Goal: Task Accomplishment & Management: Use online tool/utility

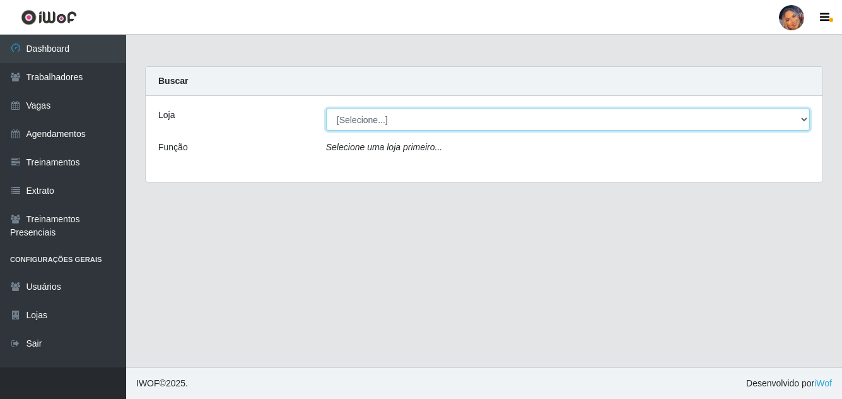
click at [415, 120] on select "[Selecione...] Supermercado Preço Bom" at bounding box center [568, 120] width 484 height 22
select select "169"
click at [326, 109] on select "[Selecione...] Supermercado Preço Bom" at bounding box center [568, 120] width 484 height 22
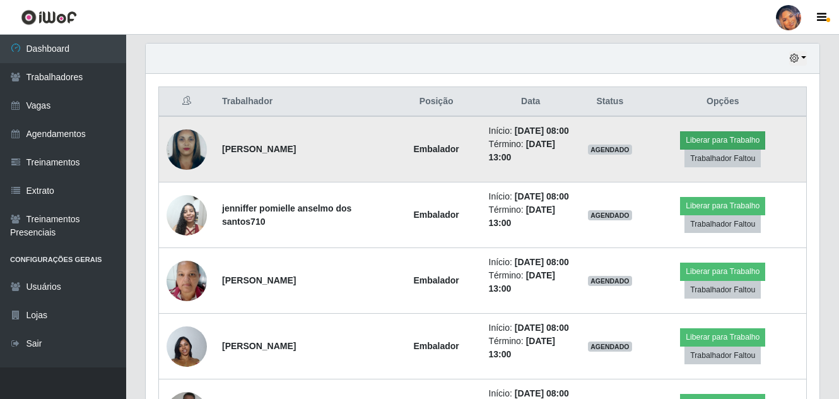
scroll to position [442, 0]
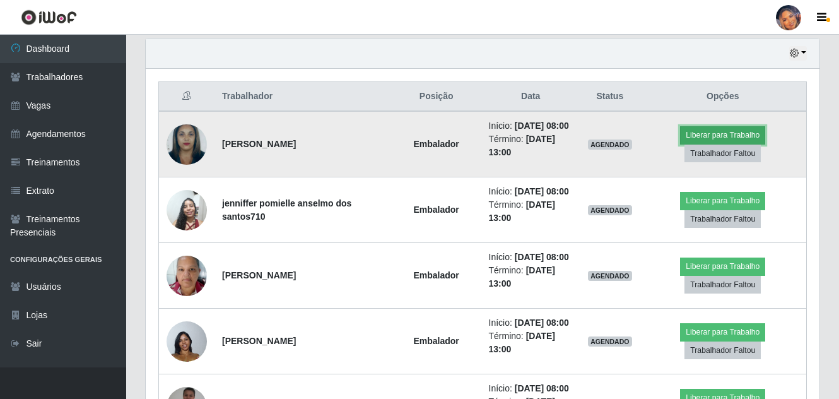
click at [707, 131] on button "Liberar para Trabalho" at bounding box center [722, 135] width 85 height 18
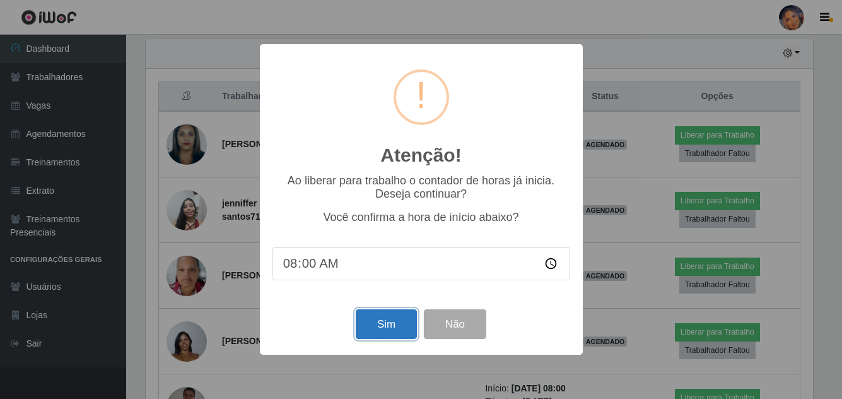
click at [394, 329] on button "Sim" at bounding box center [386, 324] width 61 height 30
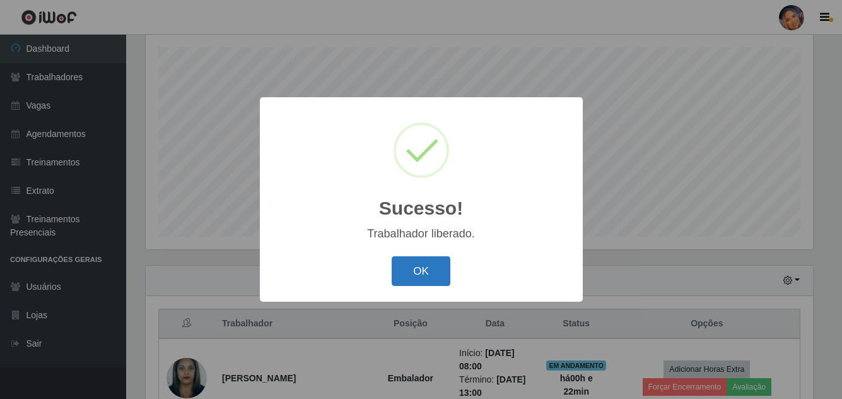
click at [416, 268] on button "OK" at bounding box center [421, 271] width 59 height 30
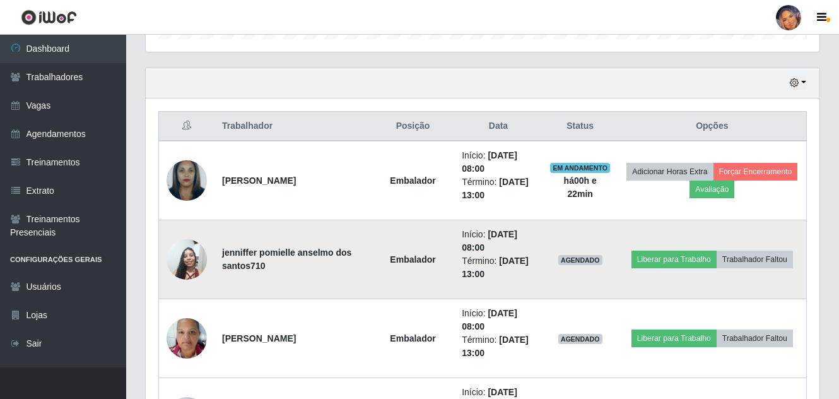
scroll to position [467, 0]
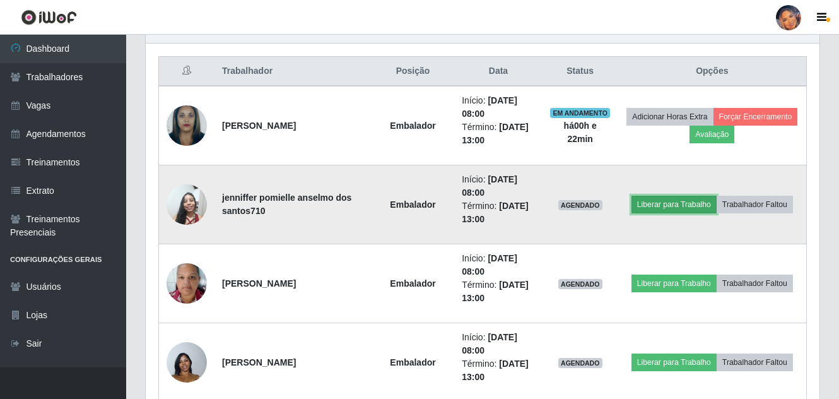
click at [651, 203] on button "Liberar para Trabalho" at bounding box center [674, 205] width 85 height 18
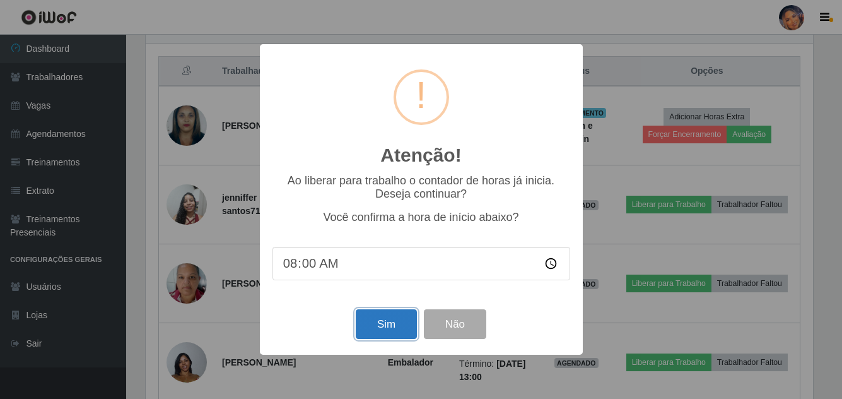
click at [396, 326] on button "Sim" at bounding box center [386, 324] width 61 height 30
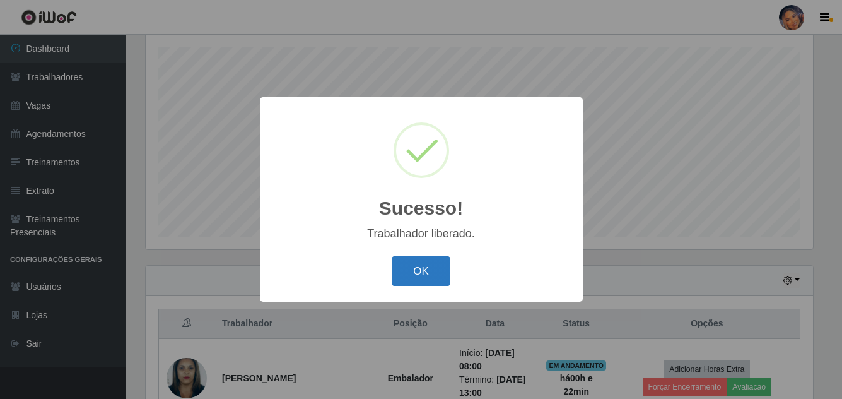
click at [433, 274] on button "OK" at bounding box center [421, 271] width 59 height 30
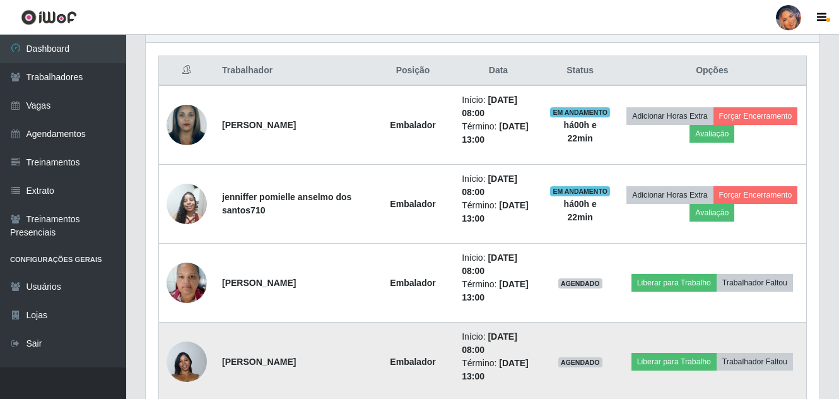
scroll to position [530, 0]
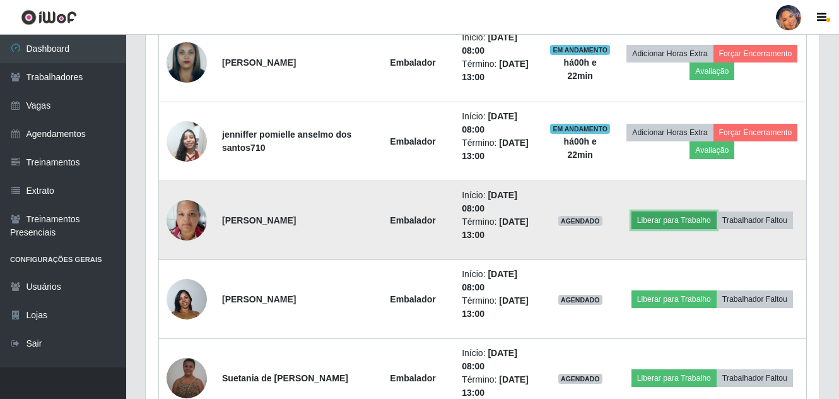
click at [656, 213] on button "Liberar para Trabalho" at bounding box center [674, 220] width 85 height 18
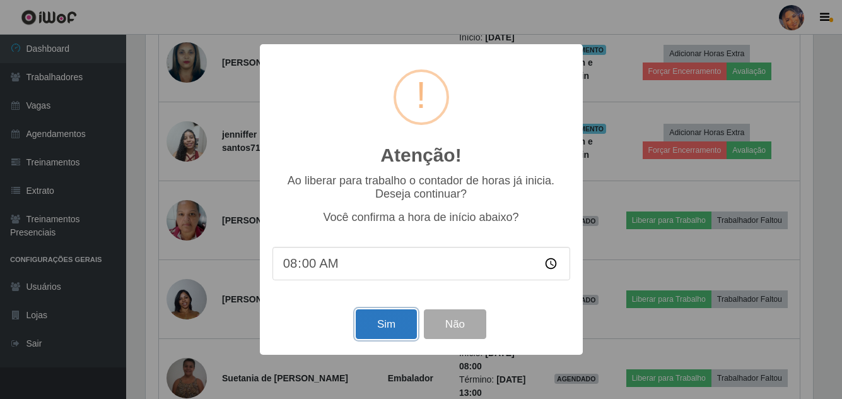
click at [377, 324] on button "Sim" at bounding box center [386, 324] width 61 height 30
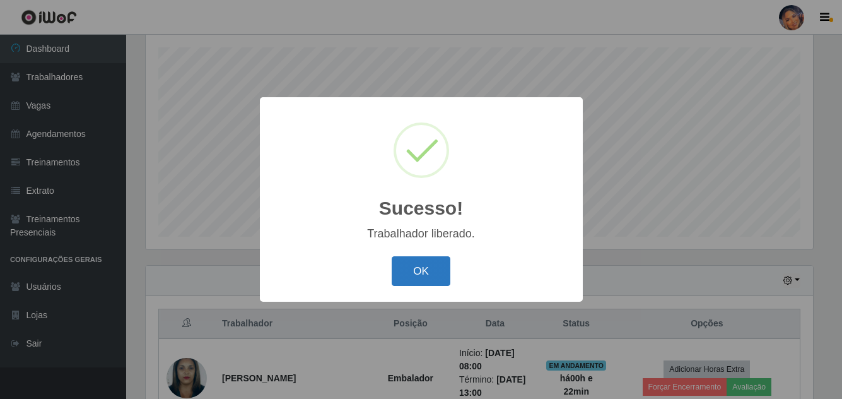
click at [419, 276] on button "OK" at bounding box center [421, 271] width 59 height 30
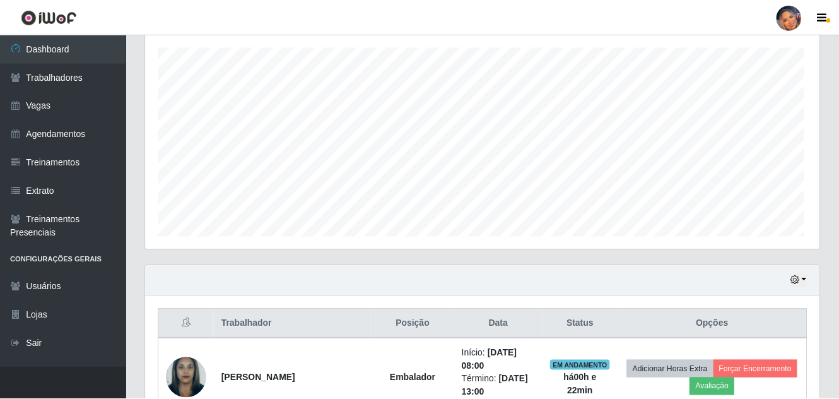
scroll to position [0, 0]
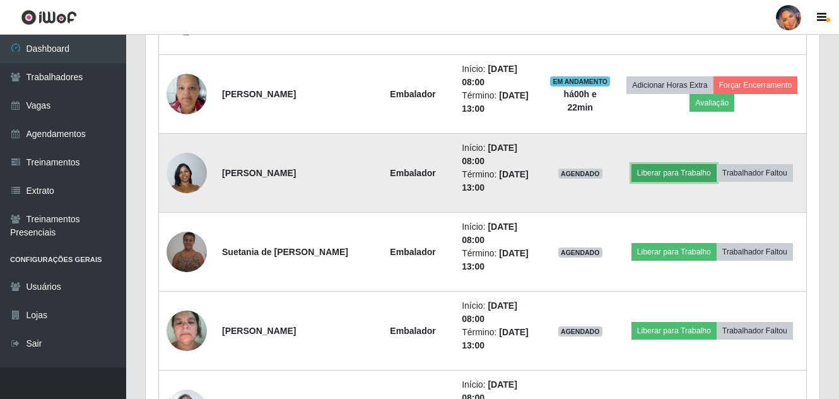
click at [640, 171] on button "Liberar para Trabalho" at bounding box center [674, 173] width 85 height 18
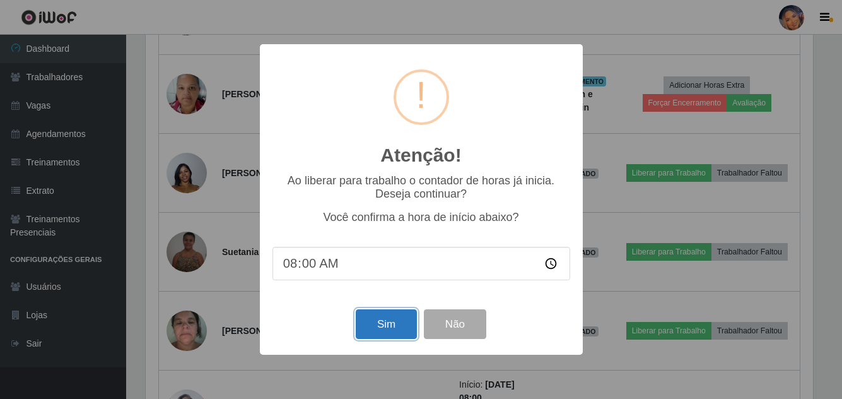
click at [393, 326] on button "Sim" at bounding box center [386, 324] width 61 height 30
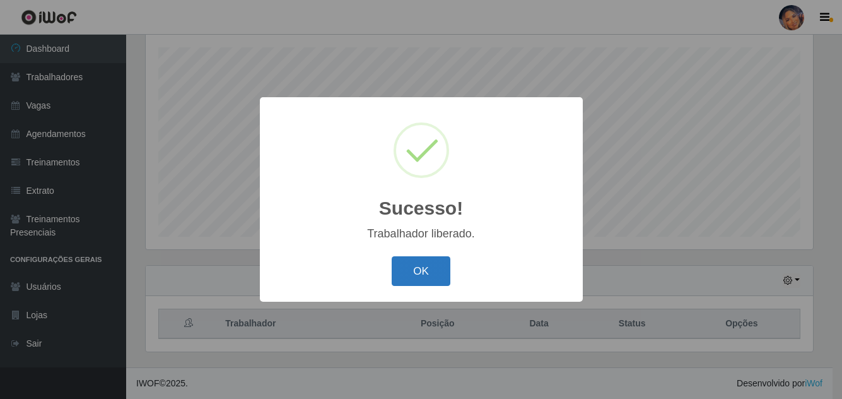
click at [410, 275] on button "OK" at bounding box center [421, 271] width 59 height 30
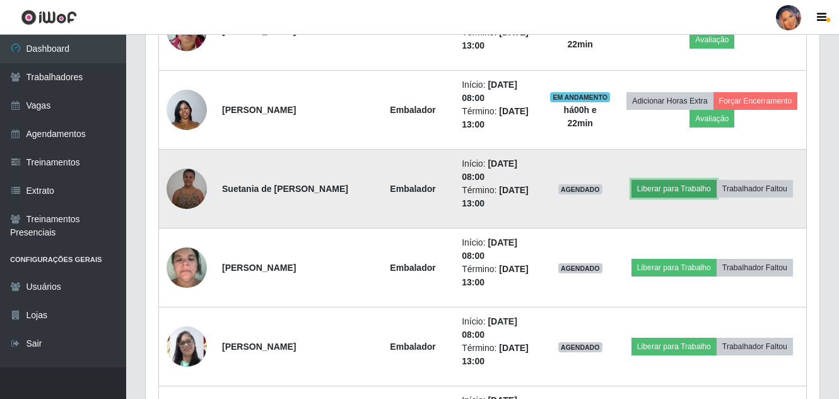
click at [658, 188] on button "Liberar para Trabalho" at bounding box center [674, 189] width 85 height 18
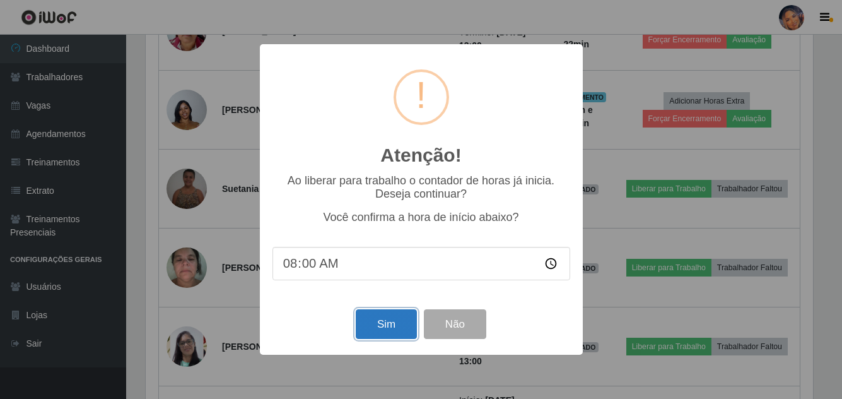
click at [379, 325] on button "Sim" at bounding box center [386, 324] width 61 height 30
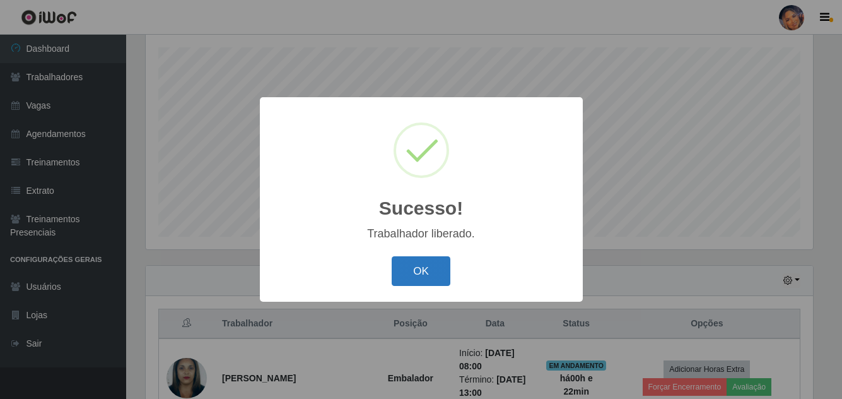
click at [419, 265] on button "OK" at bounding box center [421, 271] width 59 height 30
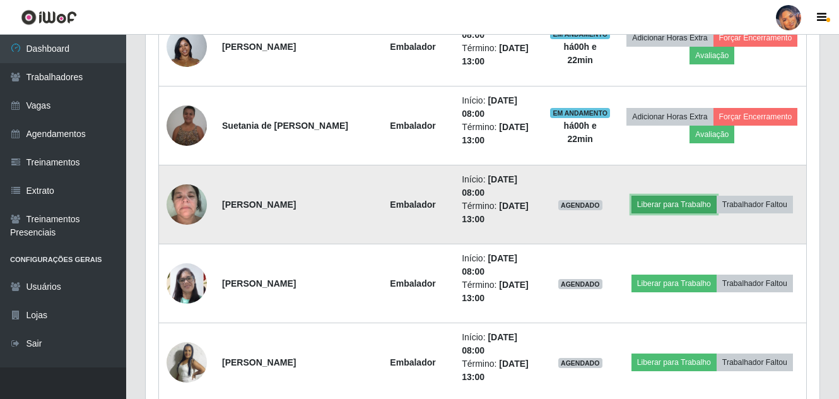
click at [651, 200] on button "Liberar para Trabalho" at bounding box center [674, 205] width 85 height 18
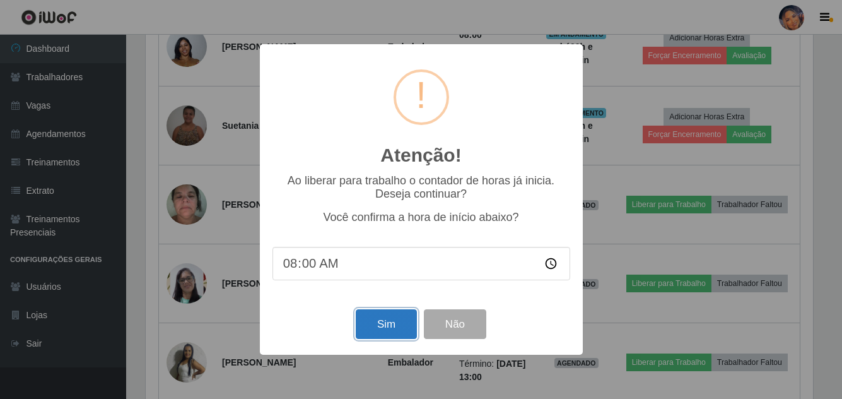
click at [374, 327] on button "Sim" at bounding box center [386, 324] width 61 height 30
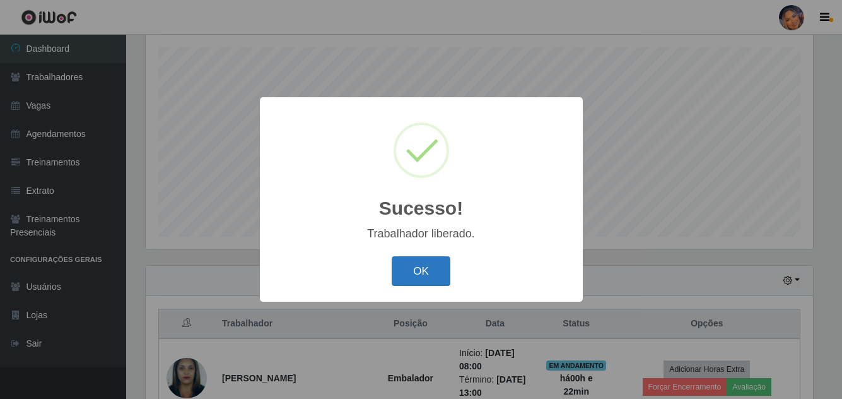
click at [427, 273] on button "OK" at bounding box center [421, 271] width 59 height 30
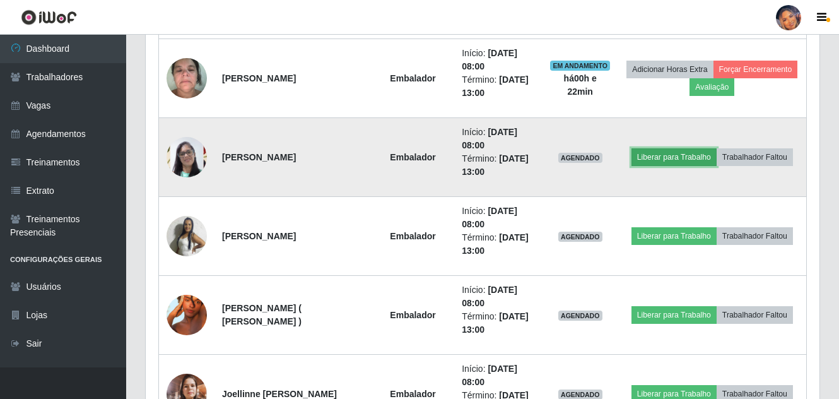
click at [664, 154] on button "Liberar para Trabalho" at bounding box center [674, 157] width 85 height 18
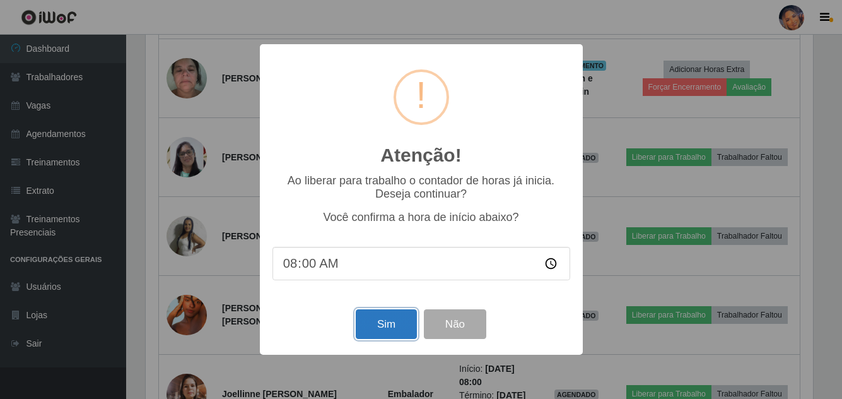
click at [373, 325] on button "Sim" at bounding box center [386, 324] width 61 height 30
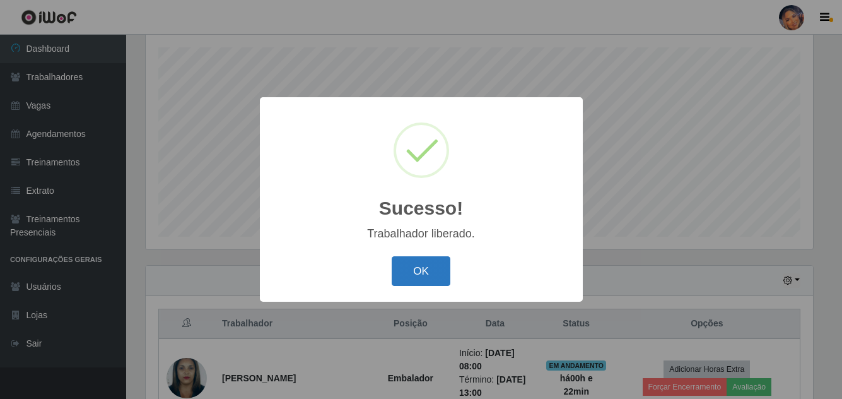
click at [411, 271] on button "OK" at bounding box center [421, 271] width 59 height 30
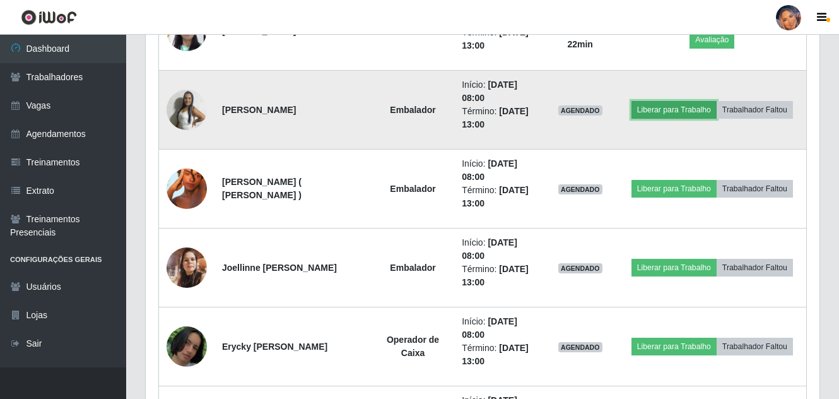
click at [646, 104] on button "Liberar para Trabalho" at bounding box center [674, 110] width 85 height 18
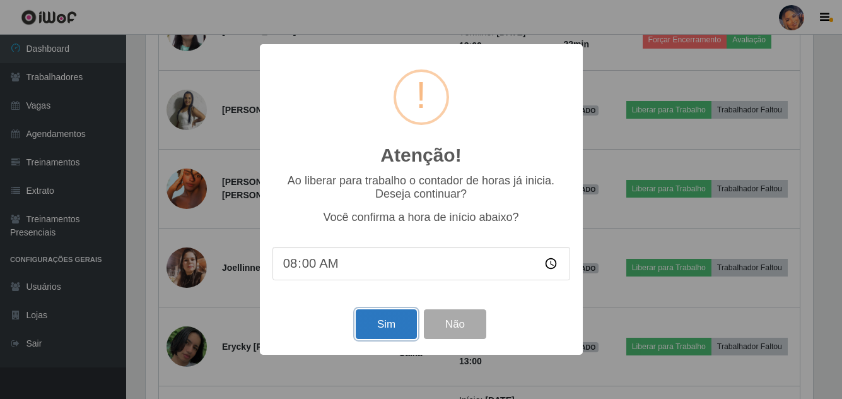
click at [386, 320] on button "Sim" at bounding box center [386, 324] width 61 height 30
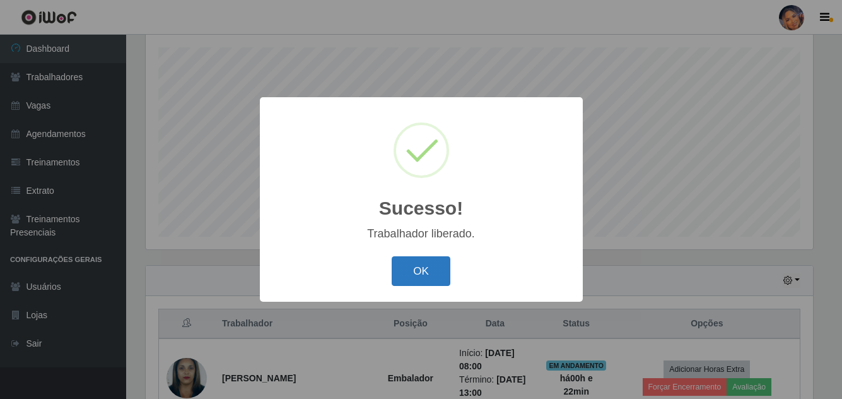
click at [414, 268] on button "OK" at bounding box center [421, 271] width 59 height 30
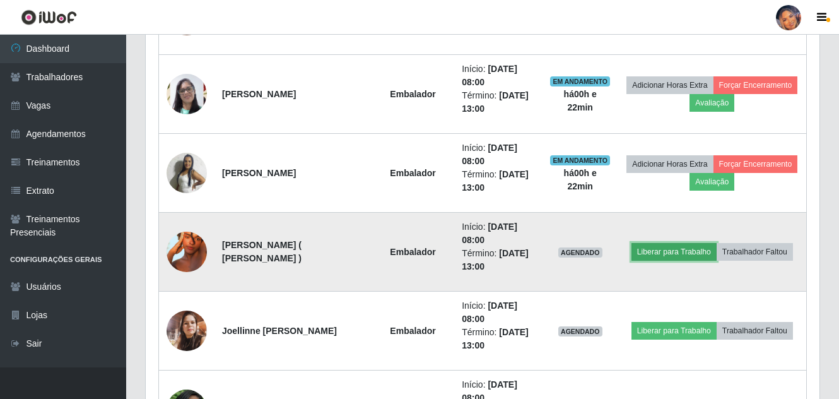
click at [690, 251] on button "Liberar para Trabalho" at bounding box center [674, 252] width 85 height 18
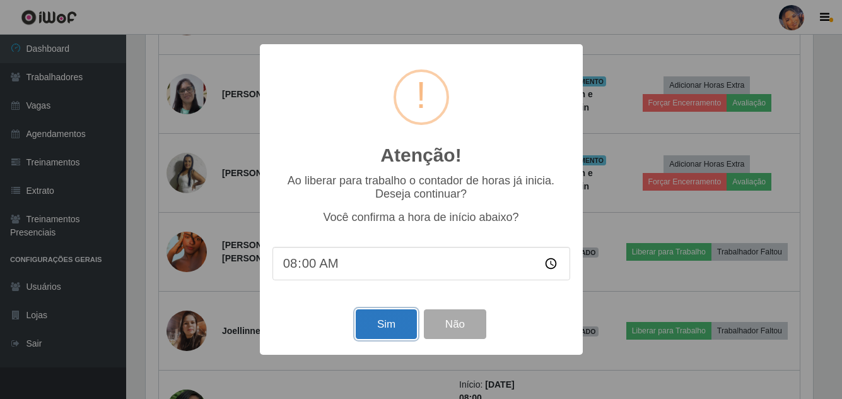
click at [370, 321] on button "Sim" at bounding box center [386, 324] width 61 height 30
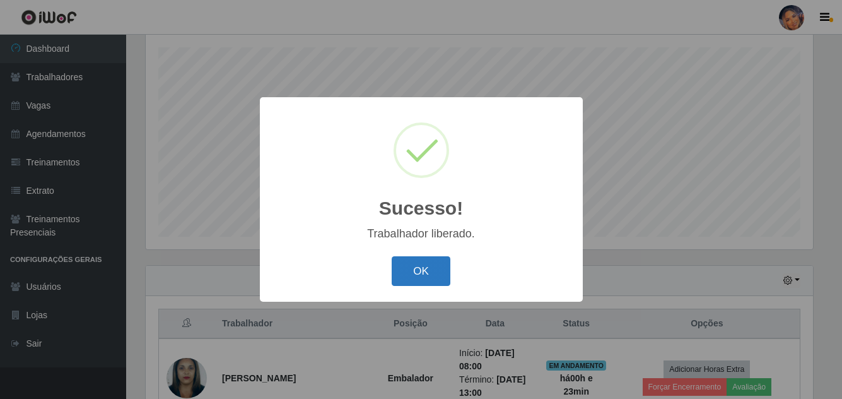
click at [402, 264] on button "OK" at bounding box center [421, 271] width 59 height 30
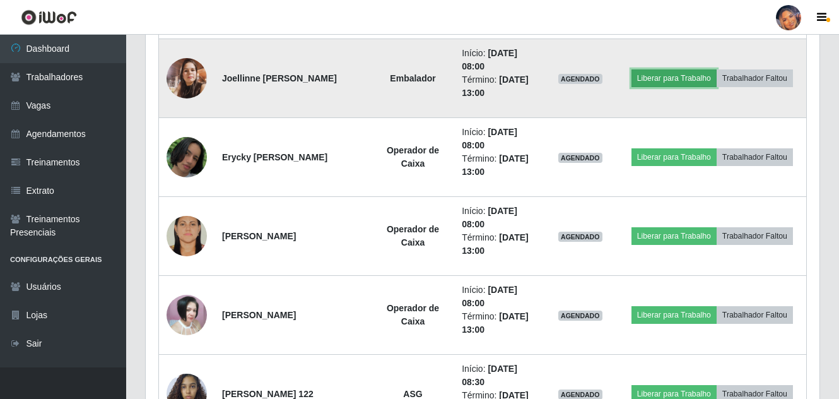
click at [646, 74] on button "Liberar para Trabalho" at bounding box center [674, 78] width 85 height 18
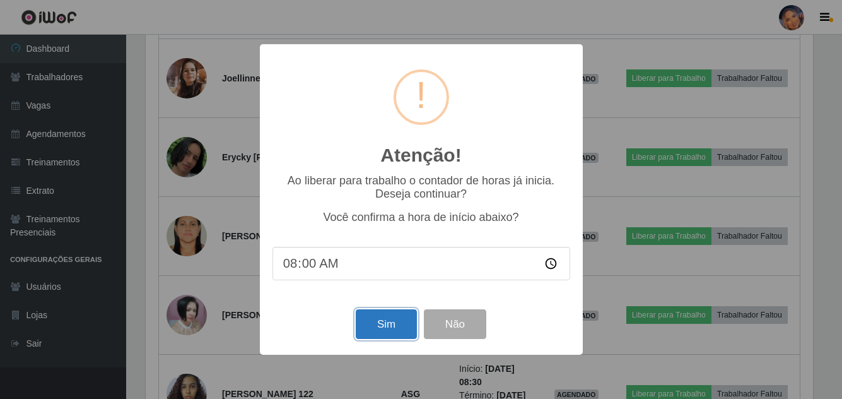
click at [382, 324] on button "Sim" at bounding box center [386, 324] width 61 height 30
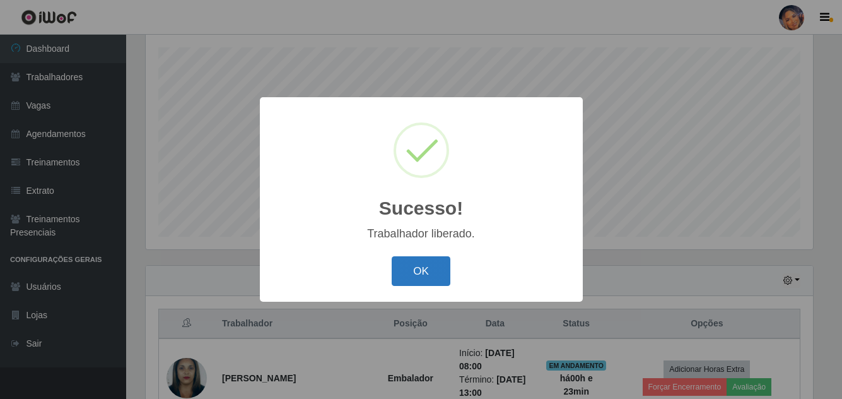
click at [435, 277] on button "OK" at bounding box center [421, 271] width 59 height 30
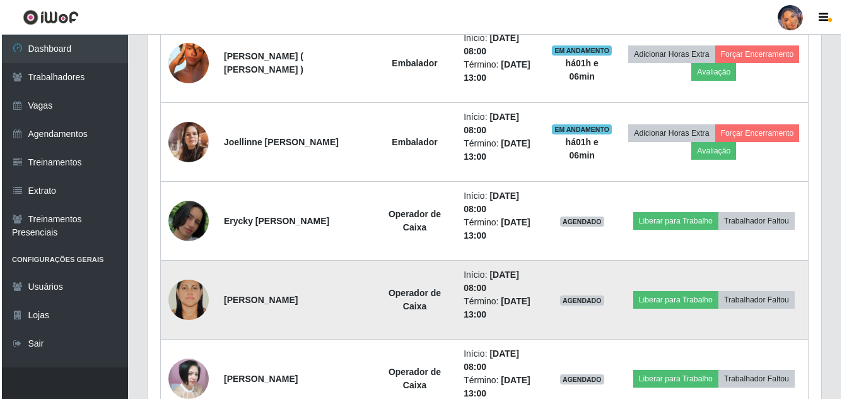
scroll to position [1287, 0]
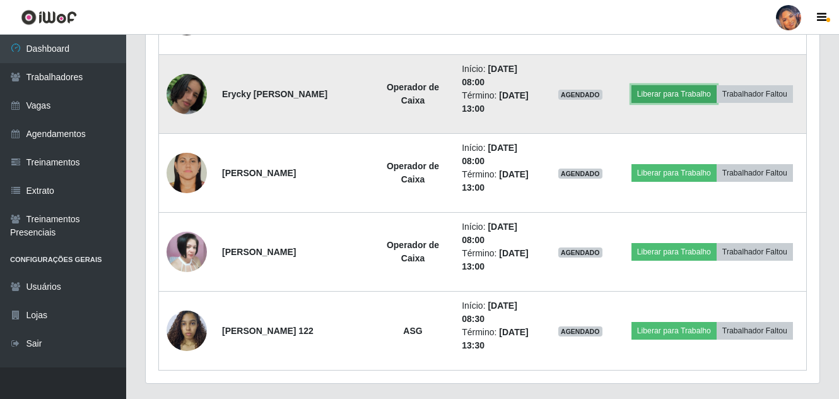
click at [681, 92] on button "Liberar para Trabalho" at bounding box center [674, 94] width 85 height 18
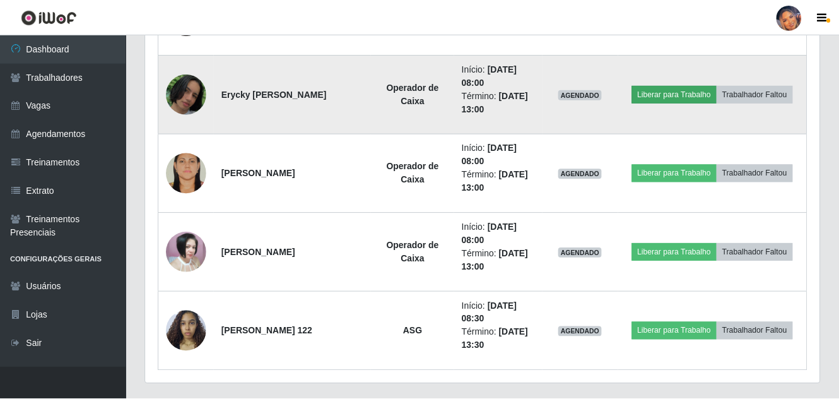
scroll to position [262, 668]
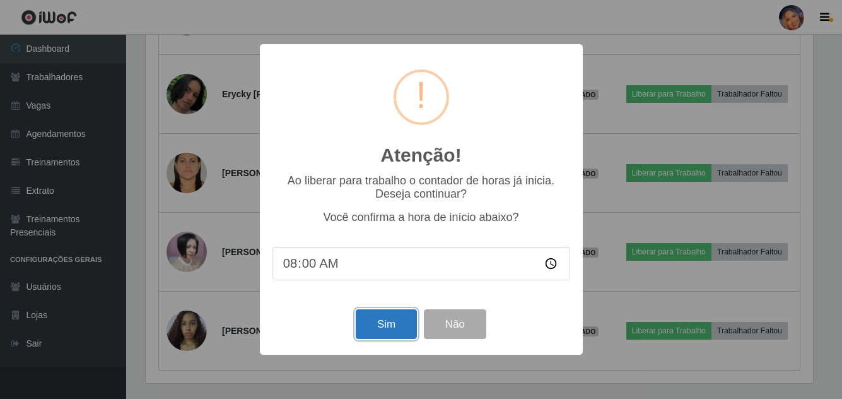
click at [385, 328] on button "Sim" at bounding box center [386, 324] width 61 height 30
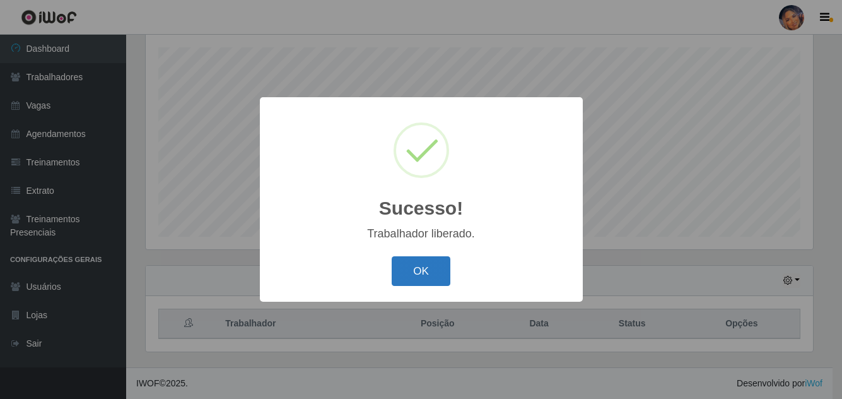
click at [426, 265] on button "OK" at bounding box center [421, 271] width 59 height 30
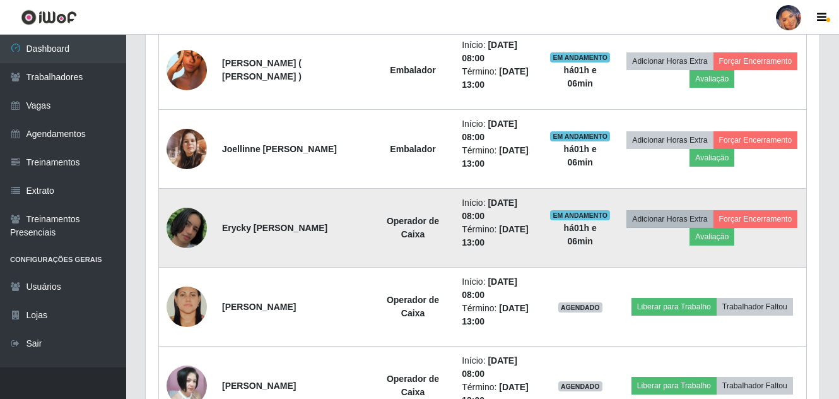
scroll to position [1319, 0]
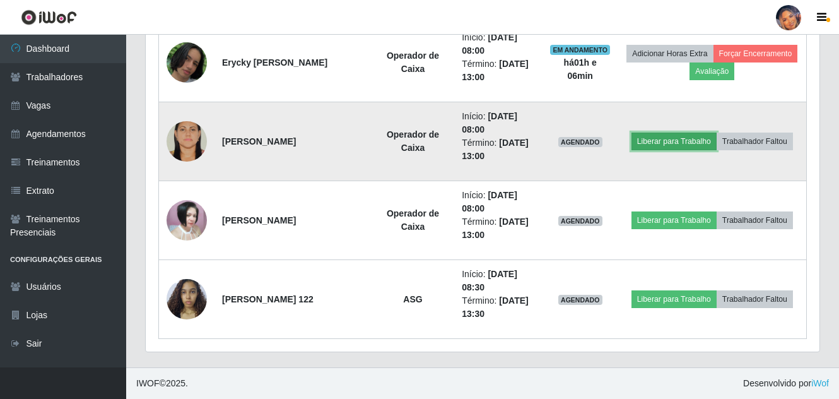
click at [671, 134] on button "Liberar para Trabalho" at bounding box center [674, 142] width 85 height 18
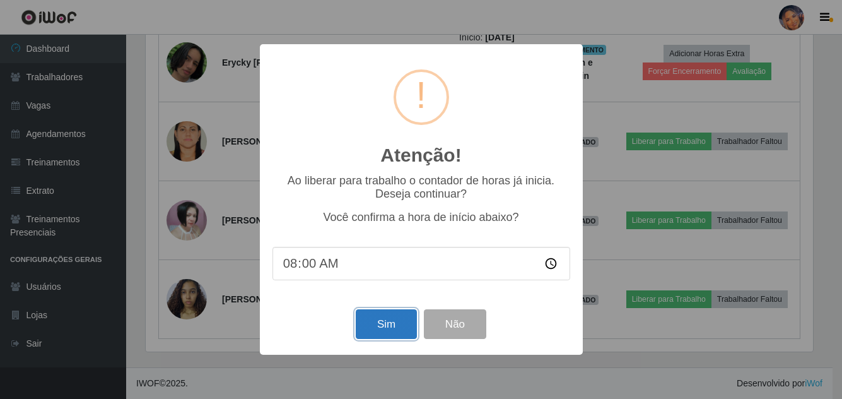
drag, startPoint x: 401, startPoint y: 323, endPoint x: 401, endPoint y: 317, distance: 6.3
click at [400, 323] on button "Sim" at bounding box center [386, 324] width 61 height 30
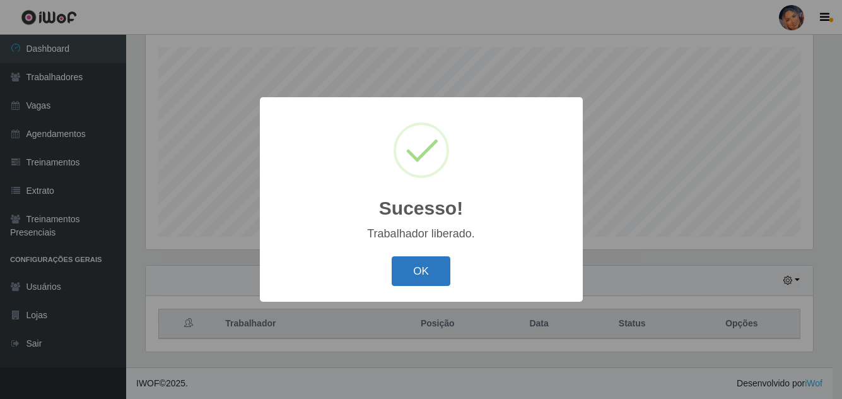
click at [425, 280] on button "OK" at bounding box center [421, 271] width 59 height 30
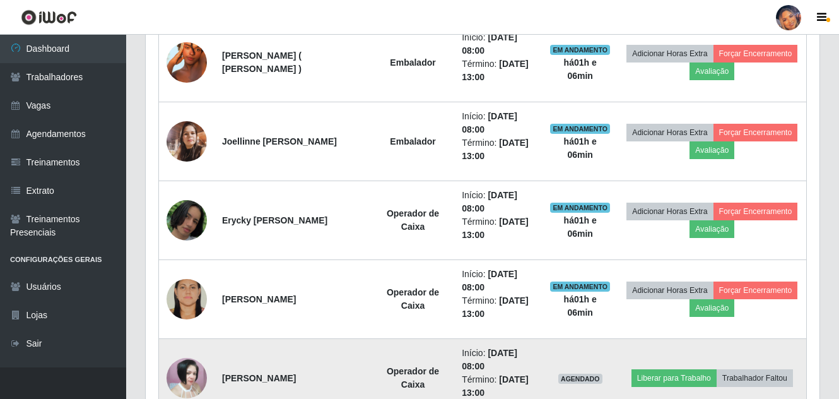
scroll to position [1319, 0]
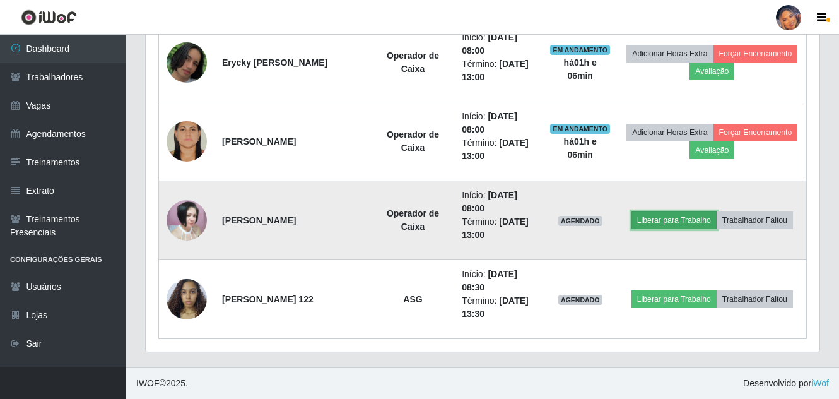
click at [673, 219] on button "Liberar para Trabalho" at bounding box center [674, 220] width 85 height 18
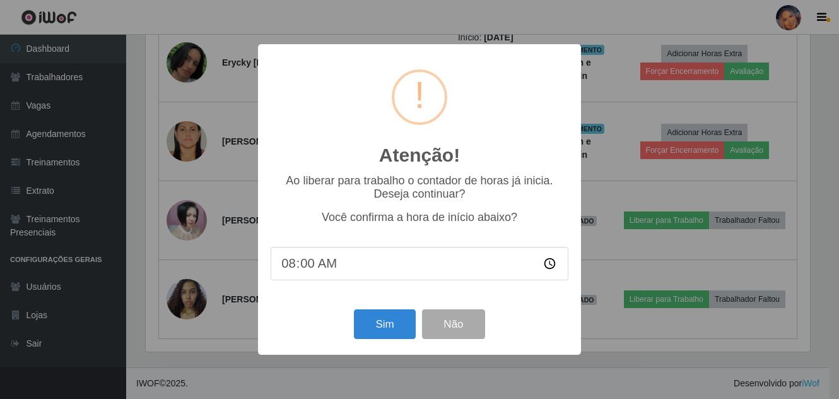
scroll to position [262, 668]
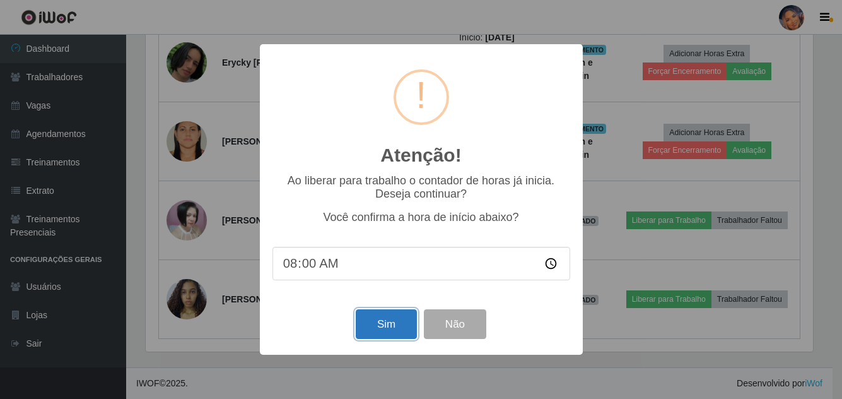
click at [386, 321] on button "Sim" at bounding box center [386, 324] width 61 height 30
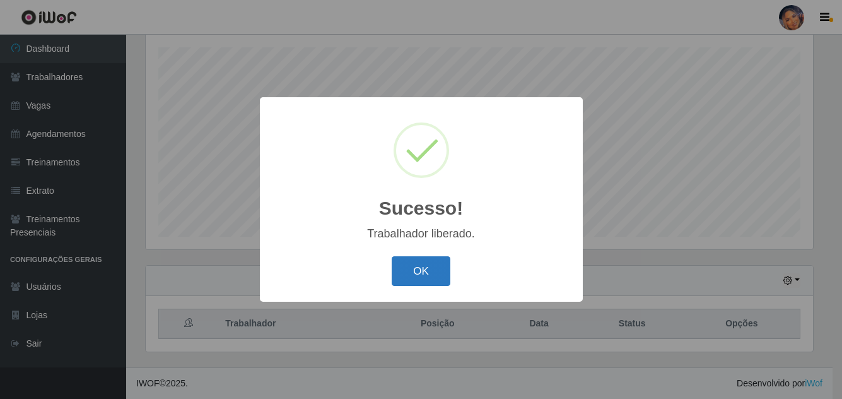
click at [432, 275] on button "OK" at bounding box center [421, 271] width 59 height 30
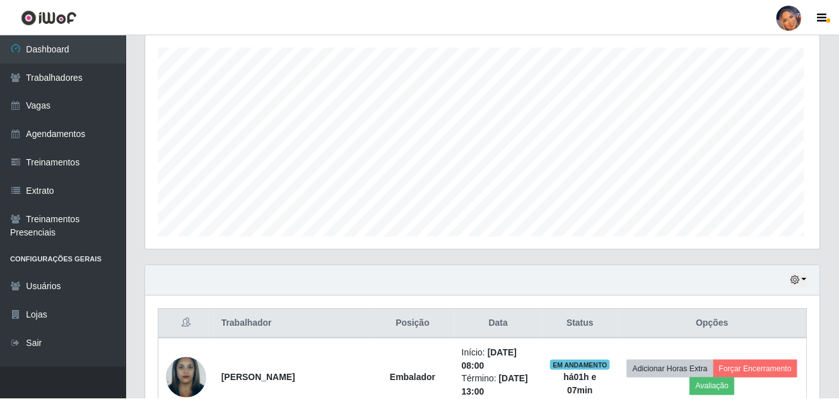
scroll to position [630783, 630371]
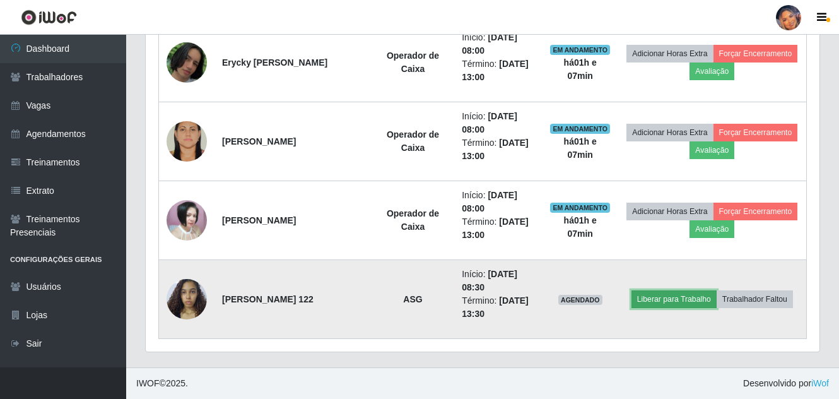
click at [686, 298] on button "Liberar para Trabalho" at bounding box center [674, 299] width 85 height 18
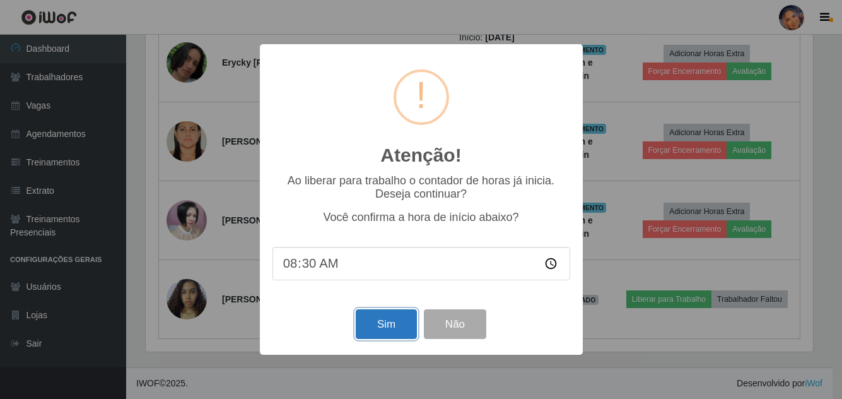
click at [396, 324] on button "Sim" at bounding box center [386, 324] width 61 height 30
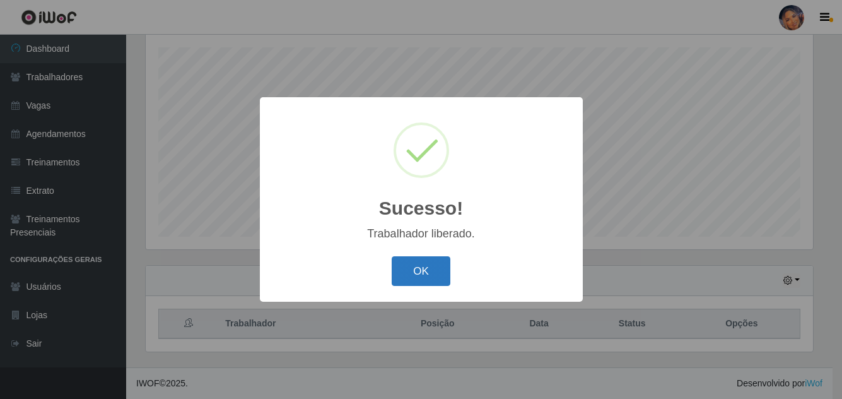
click at [434, 271] on button "OK" at bounding box center [421, 271] width 59 height 30
